Goal: Find specific page/section: Find specific page/section

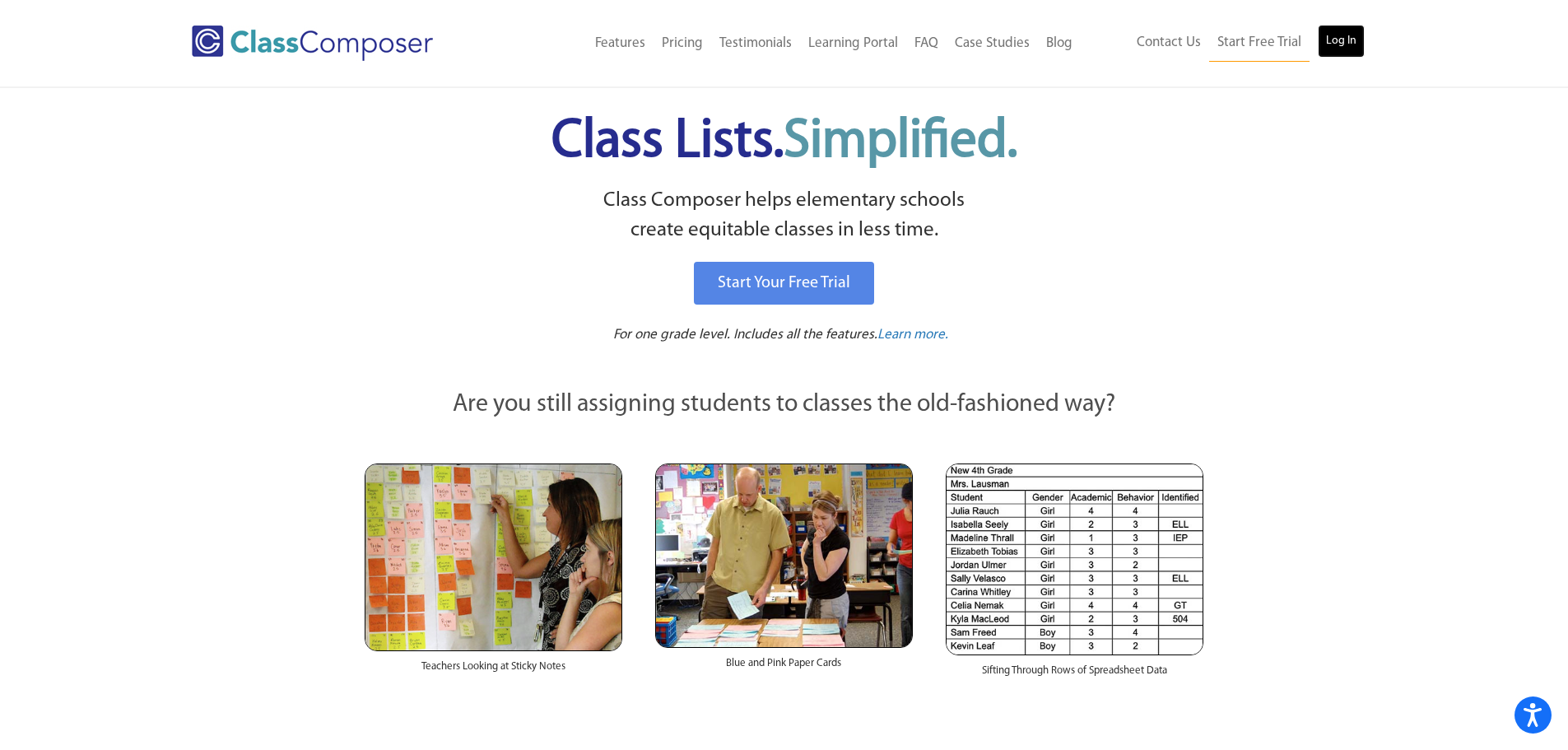
click at [1352, 52] on link "Log In" at bounding box center [1341, 41] width 47 height 33
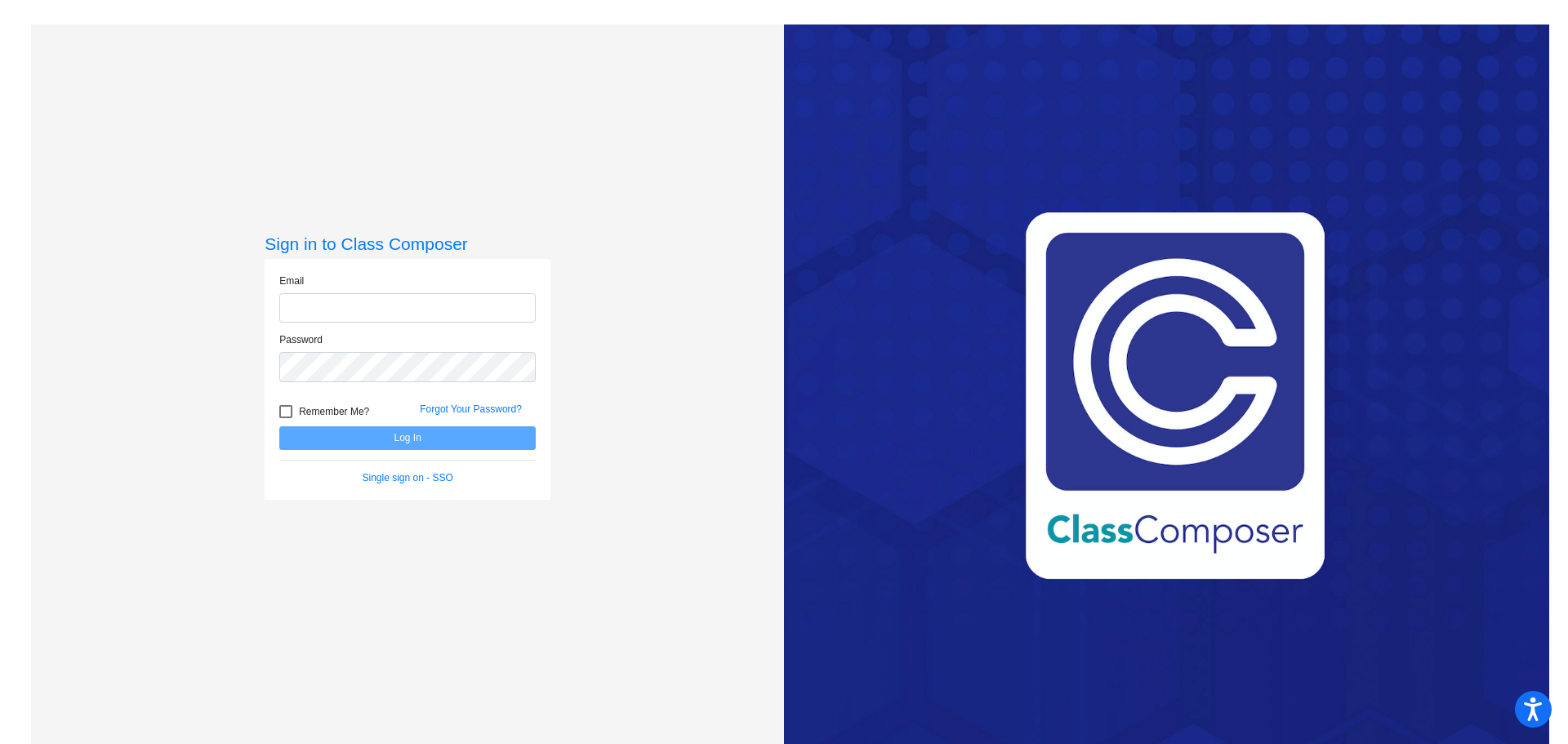
type input "[EMAIL_ADDRESS][DOMAIN_NAME]"
click at [407, 442] on button "Log In" at bounding box center [408, 437] width 257 height 24
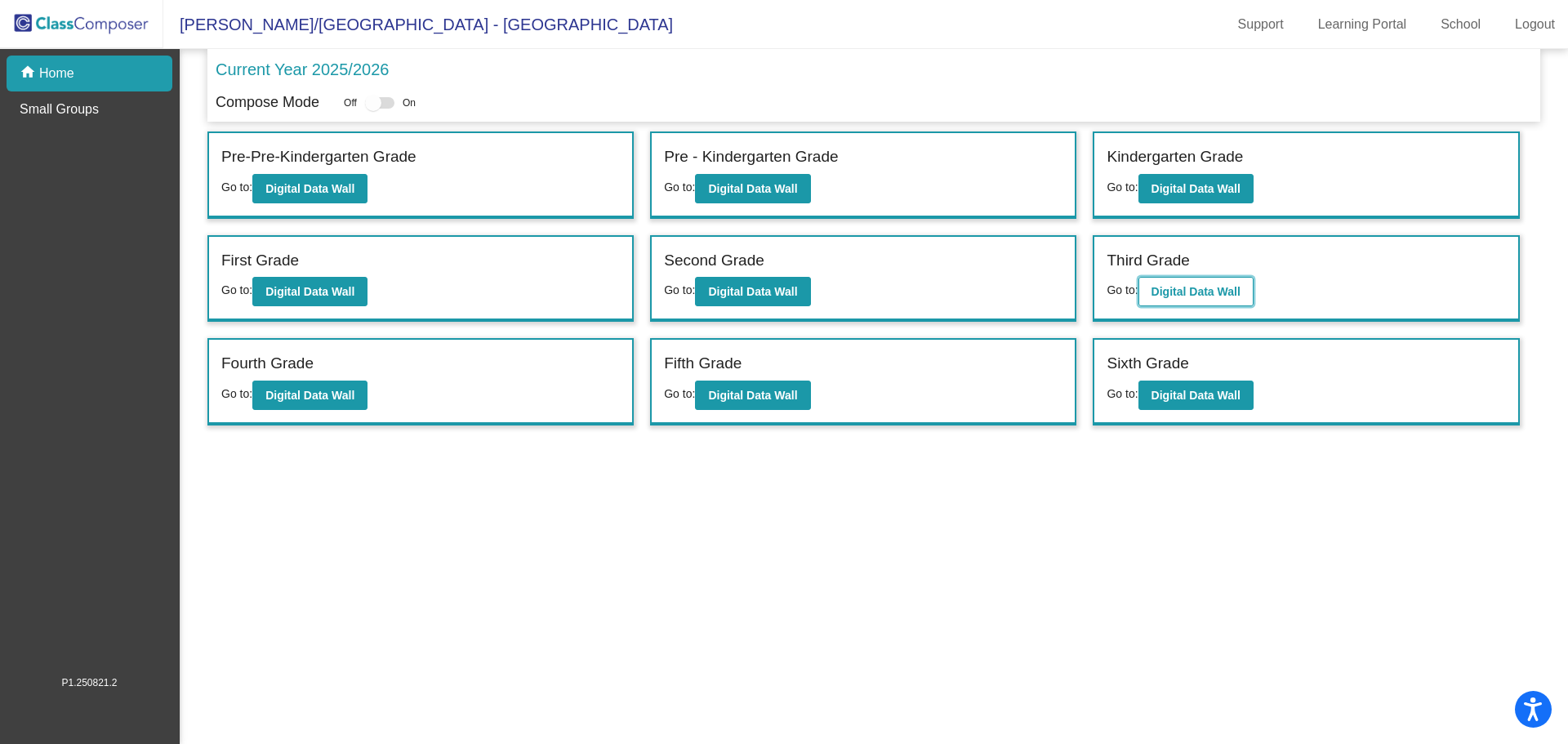
click at [1164, 278] on button "Digital Data Wall" at bounding box center [1196, 292] width 115 height 30
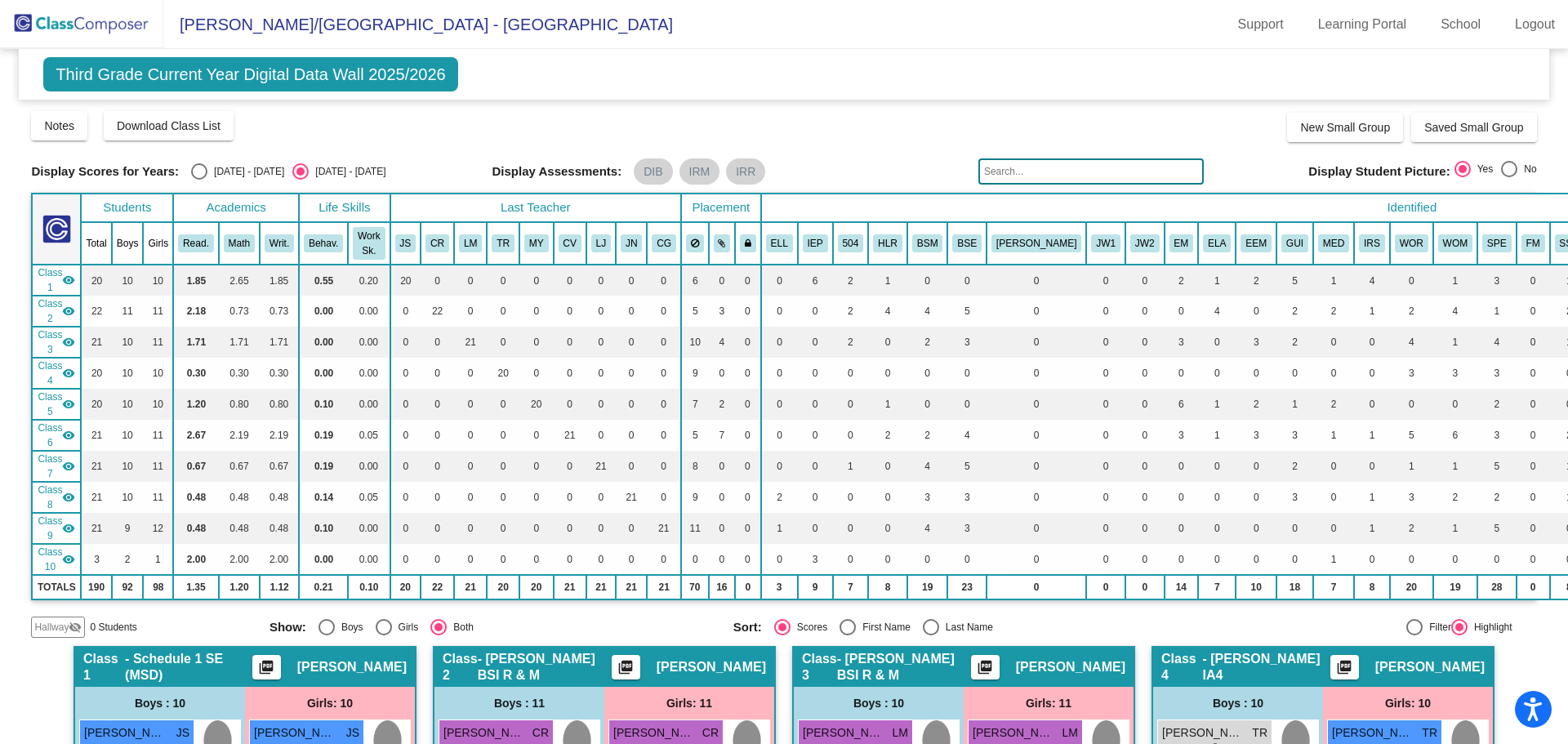
click at [1037, 180] on input "text" at bounding box center [1090, 172] width 225 height 26
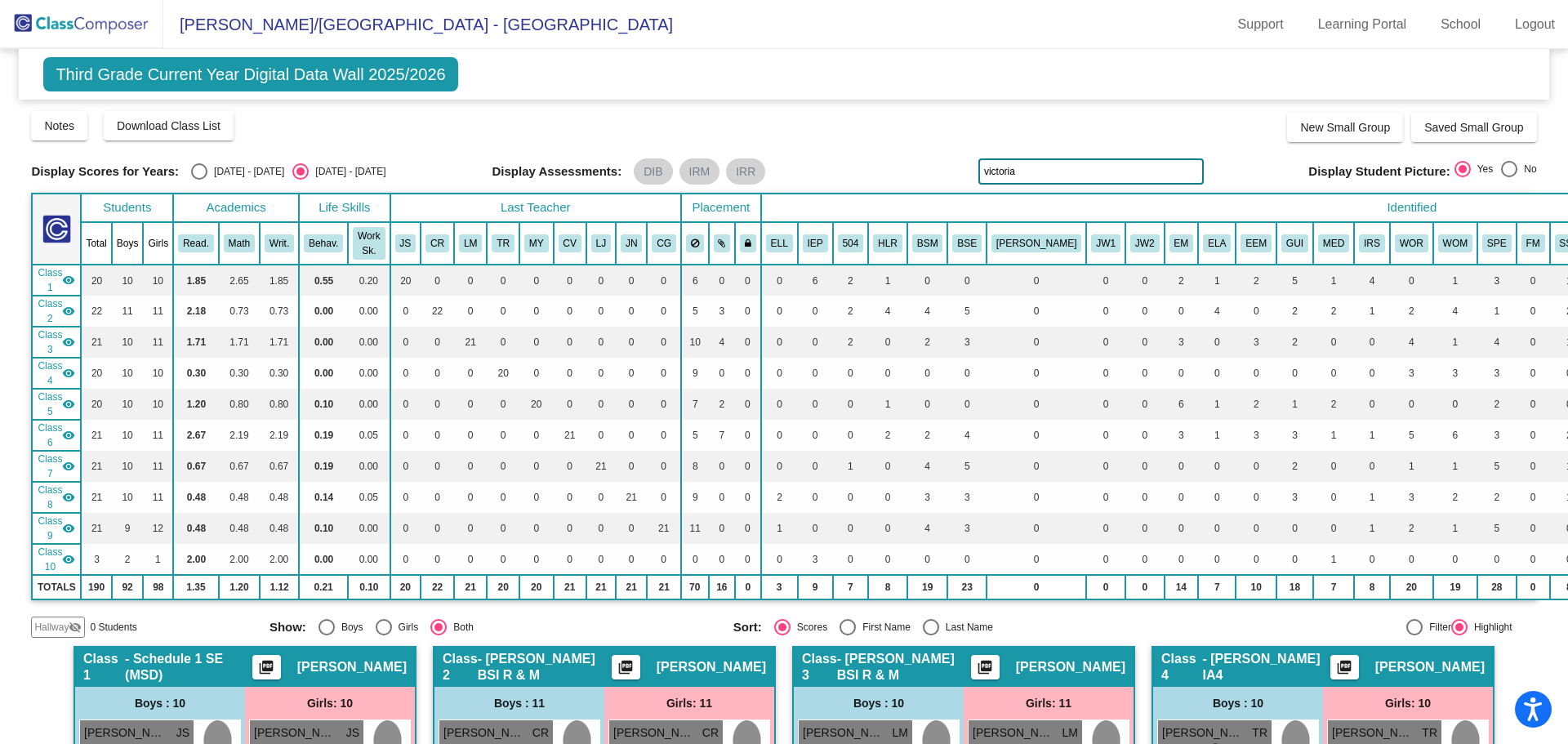
type input "victoria"
drag, startPoint x: 1023, startPoint y: 172, endPoint x: 933, endPoint y: 174, distance: 90.0
click at [933, 174] on div "Display Scores for Years: 2024 - 2025 2025 - 2026 Display Assessments: DIB IRM …" at bounding box center [783, 172] width 1505 height 26
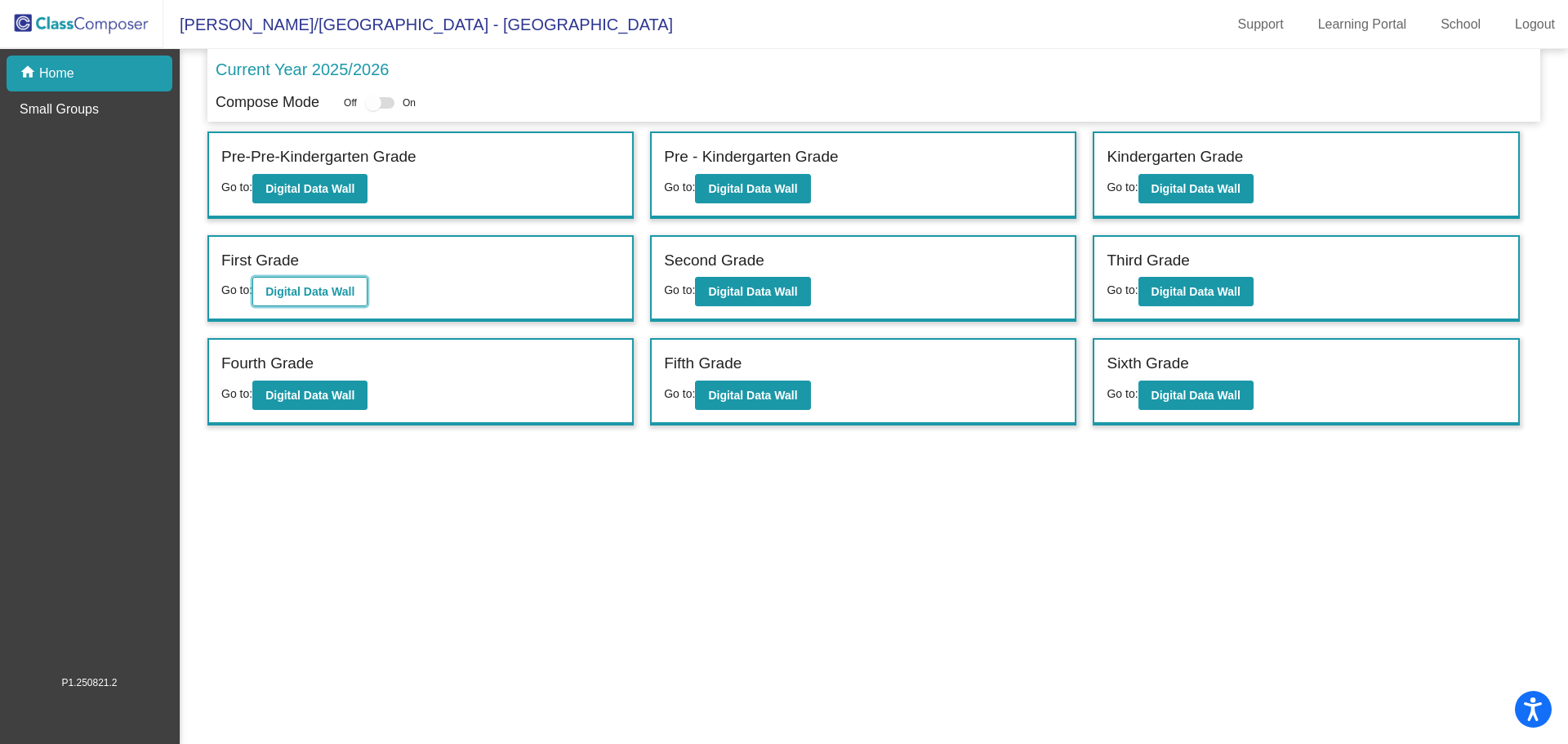
click at [325, 289] on b "Digital Data Wall" at bounding box center [310, 291] width 89 height 13
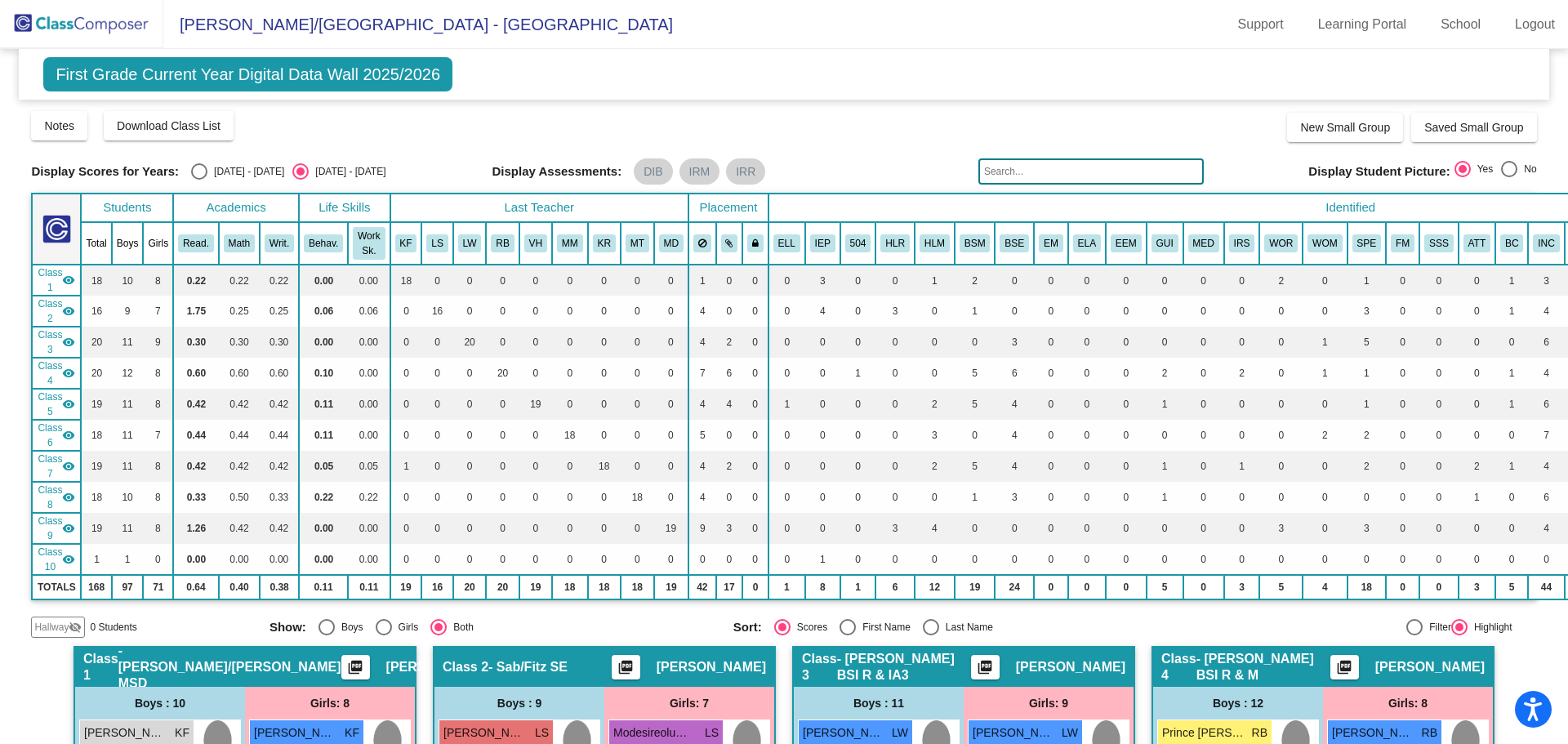
click at [1063, 164] on input "text" at bounding box center [1090, 172] width 225 height 26
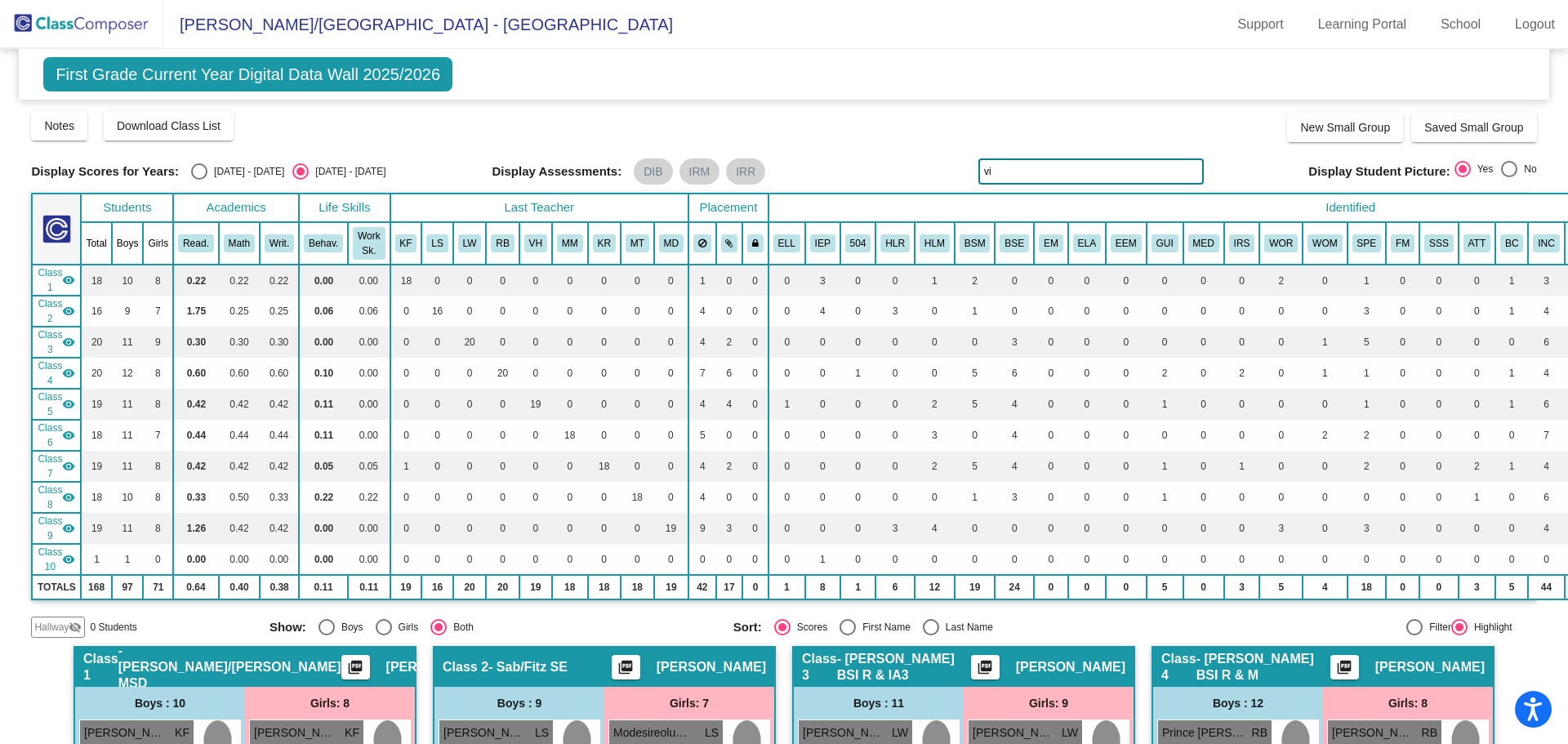
type input "v"
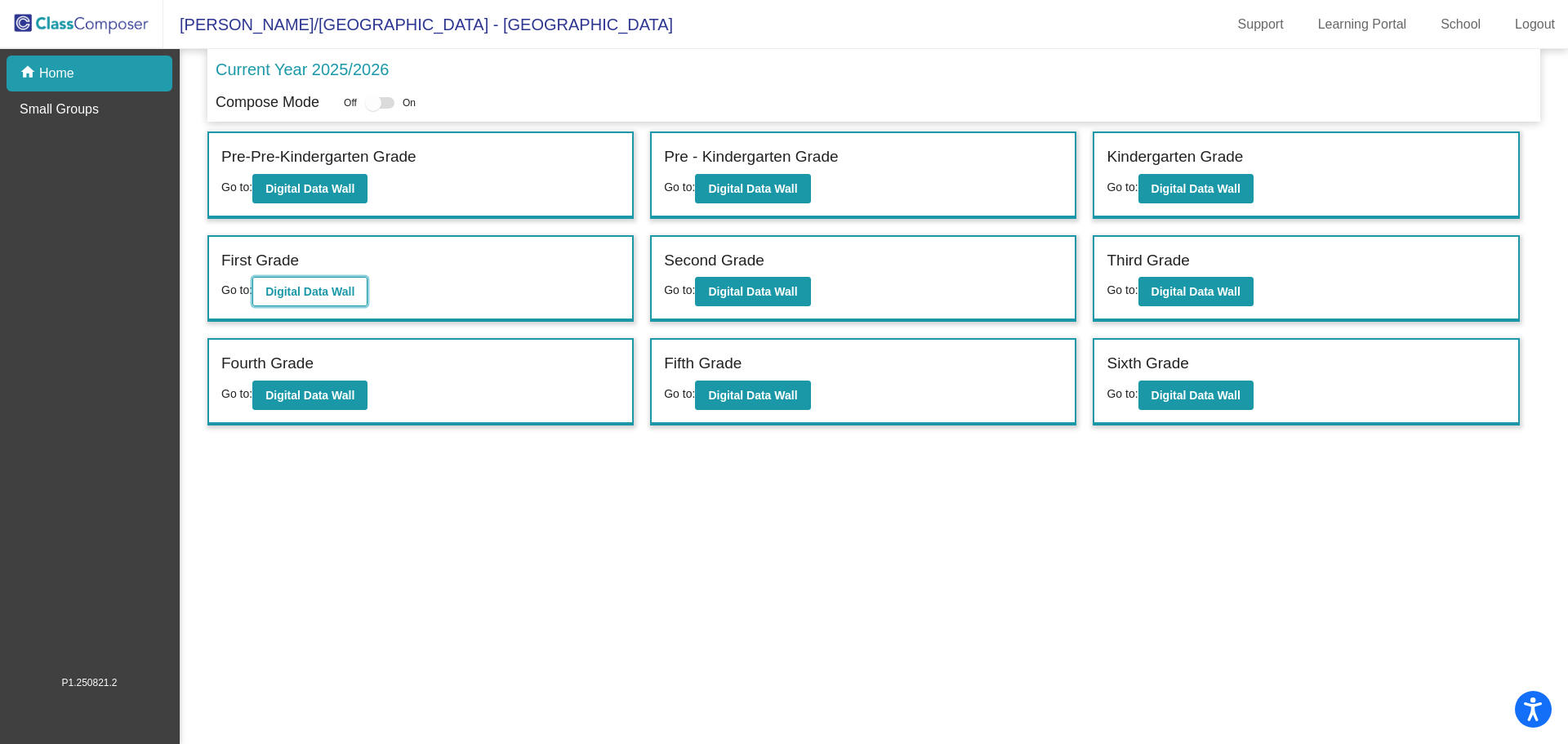
click at [344, 287] on b "Digital Data Wall" at bounding box center [310, 291] width 89 height 13
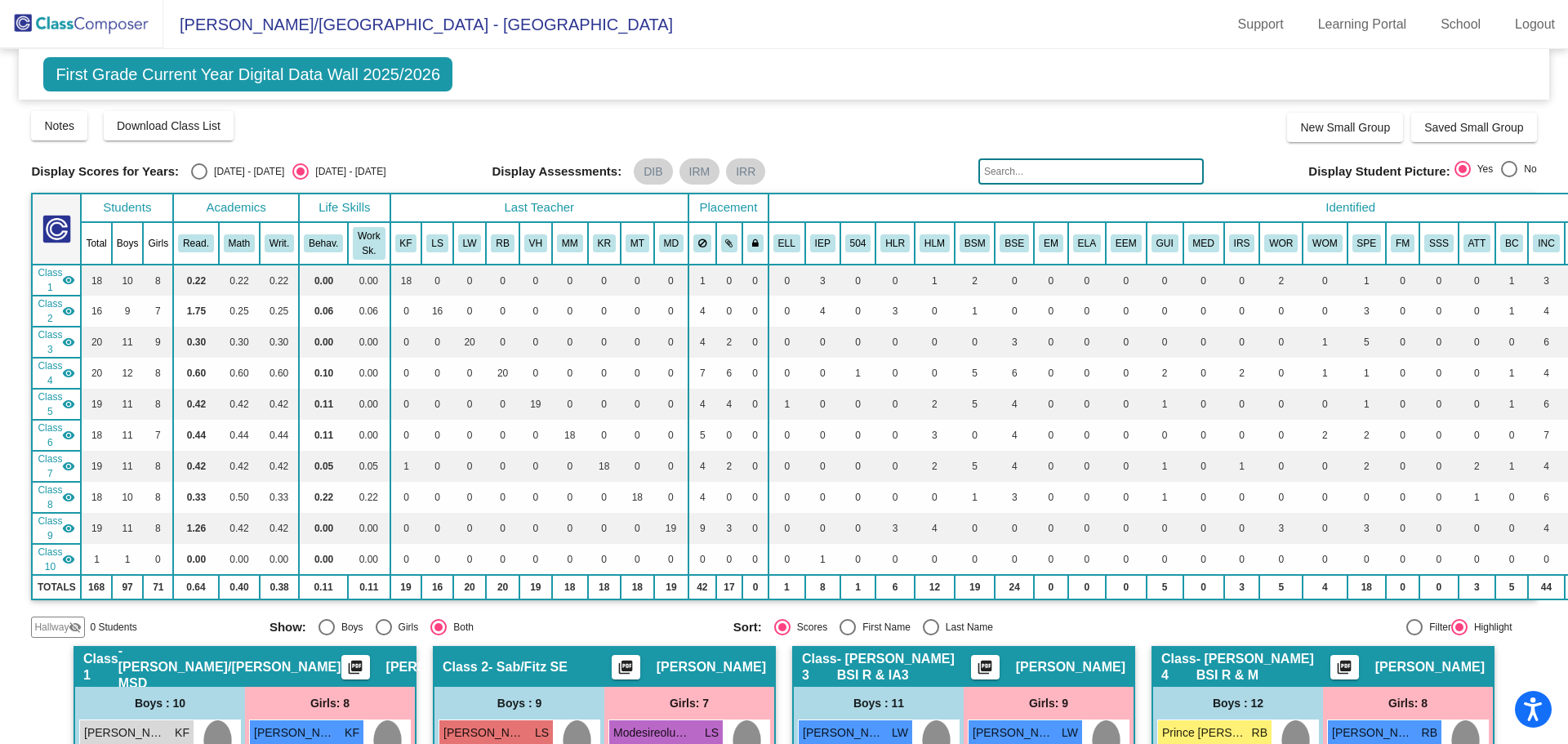
click at [1035, 171] on input "text" at bounding box center [1090, 172] width 225 height 26
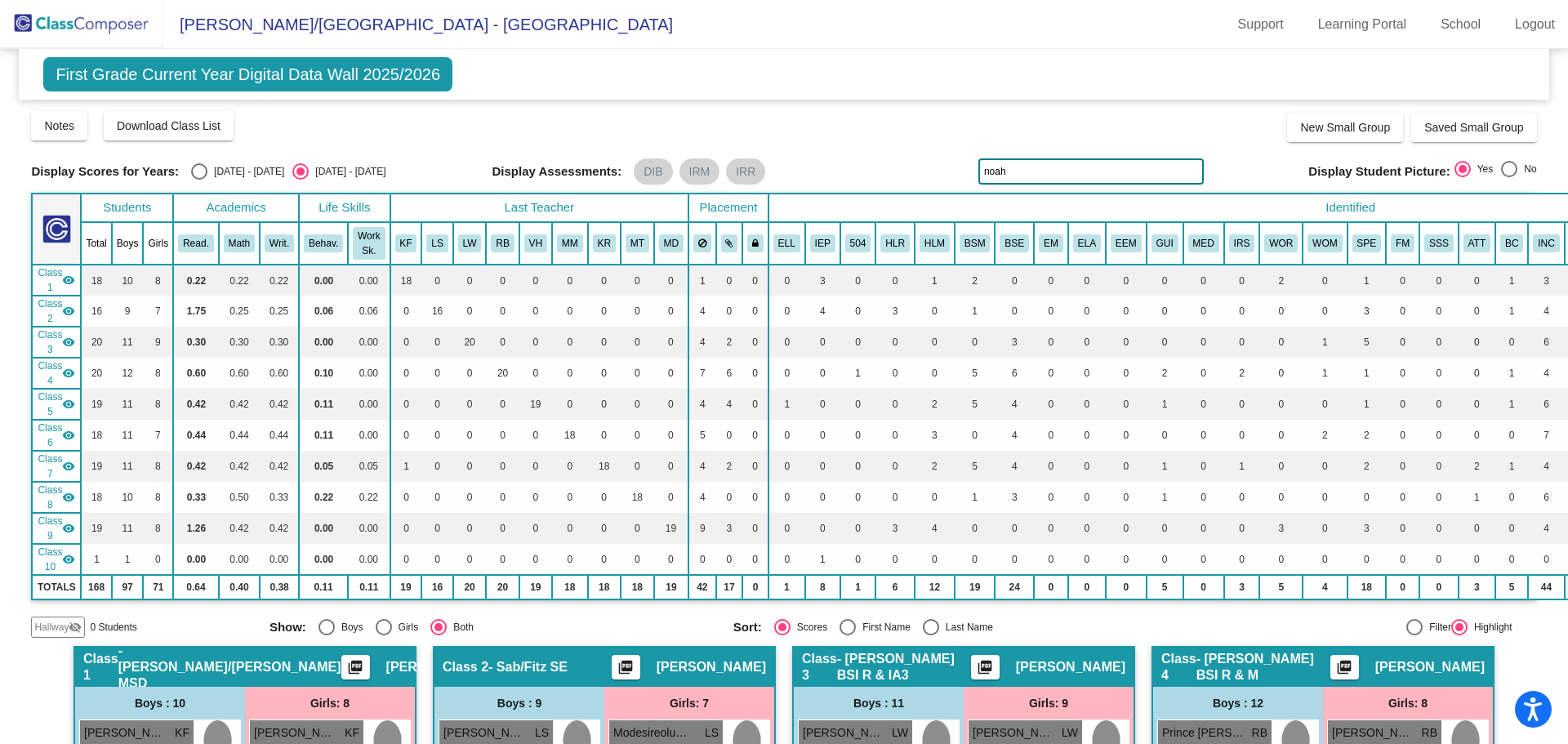
type input "noah"
drag, startPoint x: 1022, startPoint y: 159, endPoint x: 954, endPoint y: 166, distance: 68.4
click at [954, 166] on div "Display Scores for Years: 2024 - 2025 2025 - 2026 Display Assessments: DIB IRM …" at bounding box center [783, 172] width 1505 height 26
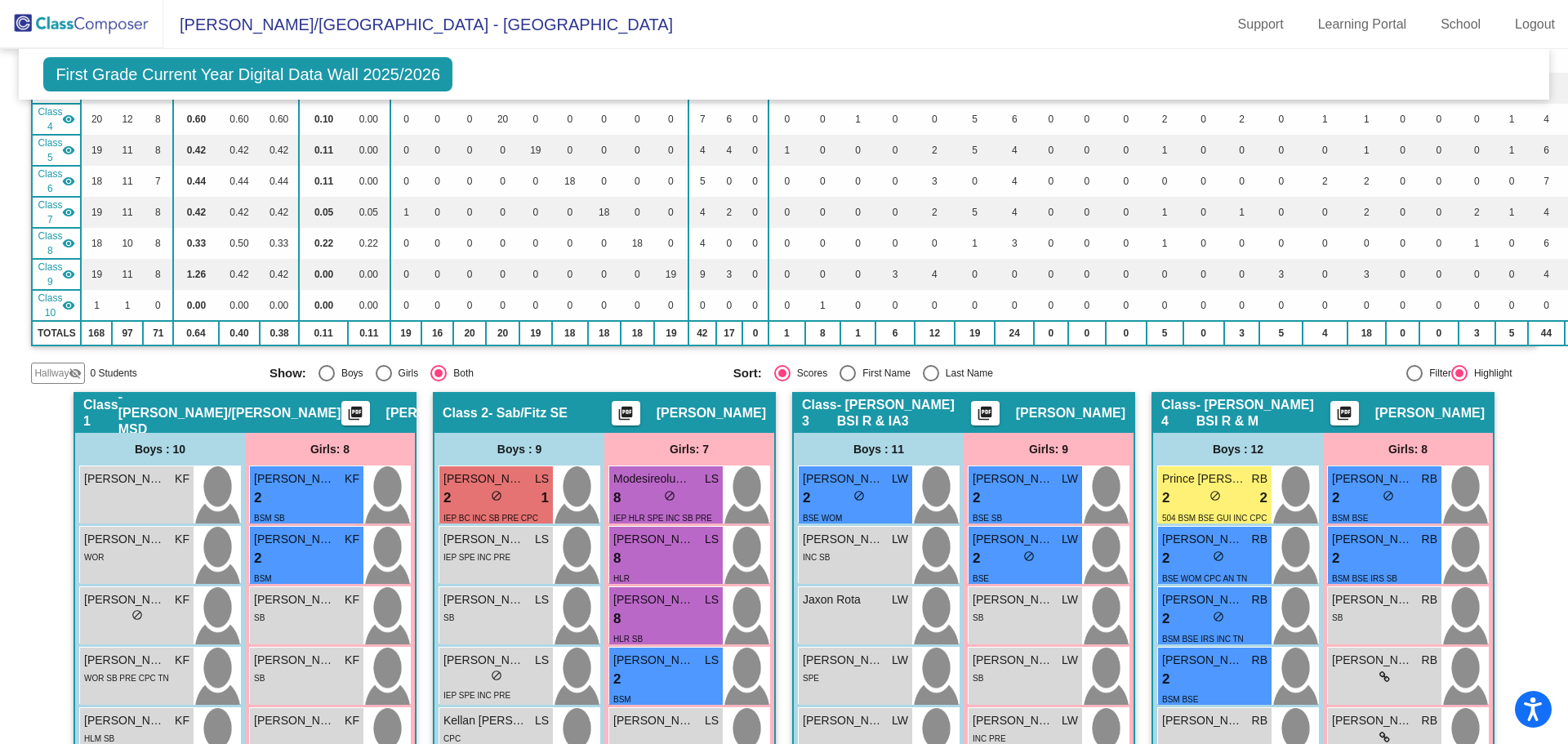
scroll to position [244, 0]
